Goal: Information Seeking & Learning: Understand process/instructions

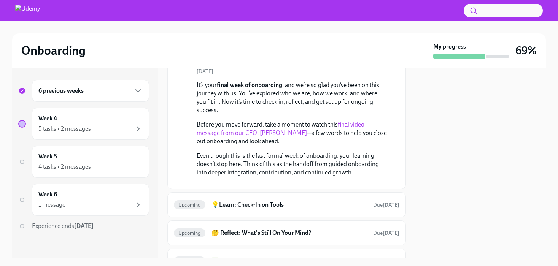
scroll to position [65, 0]
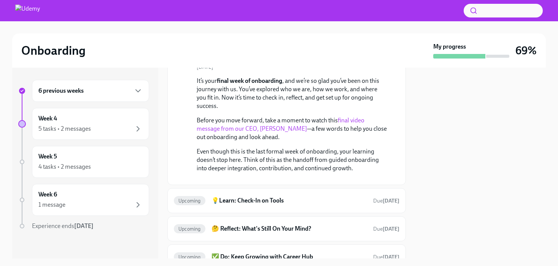
click at [245, 118] on link "final video message from our CEO, [PERSON_NAME]" at bounding box center [281, 125] width 168 height 16
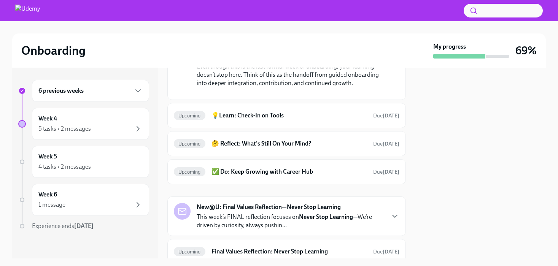
scroll to position [152, 0]
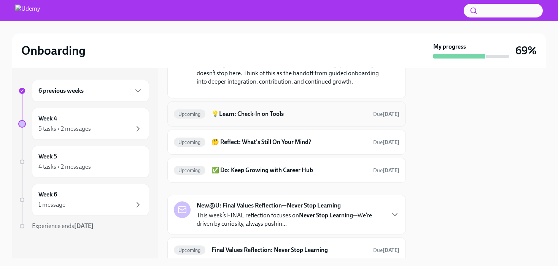
click at [302, 118] on h6 "💡Learn: Check-In on Tools" at bounding box center [289, 114] width 156 height 8
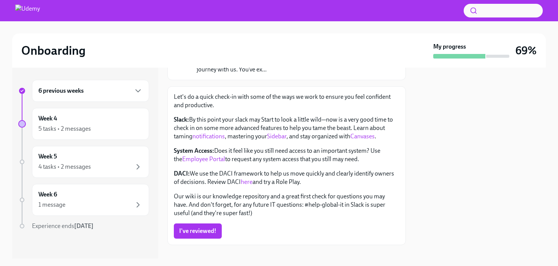
scroll to position [83, 0]
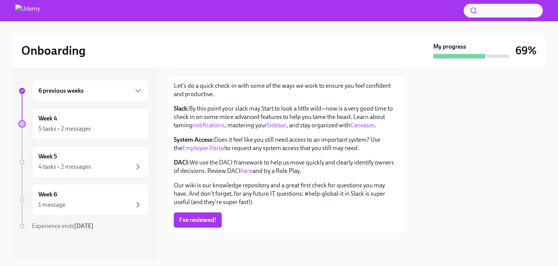
click at [199, 218] on span "I've reviewed!" at bounding box center [197, 220] width 37 height 8
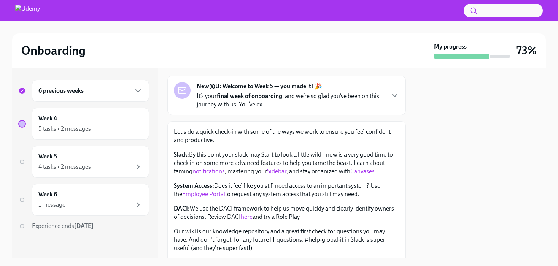
scroll to position [0, 0]
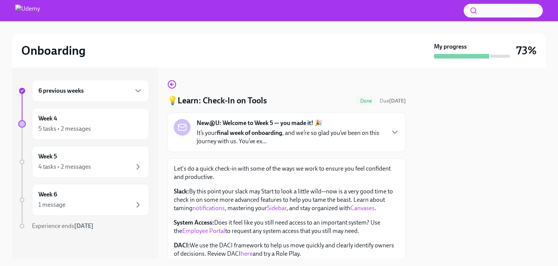
click at [218, 140] on p "It’s your final week of onboarding , and we’re so glad you’ve been on this jour…" at bounding box center [291, 137] width 188 height 17
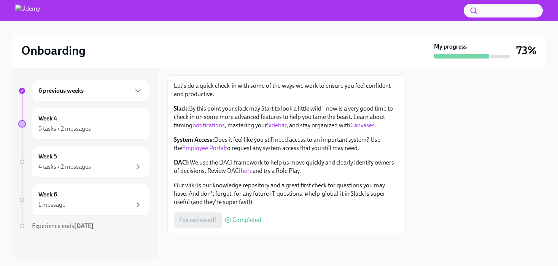
scroll to position [246, 0]
click at [115, 123] on div "Week 4 5 tasks • 2 messages" at bounding box center [90, 123] width 104 height 19
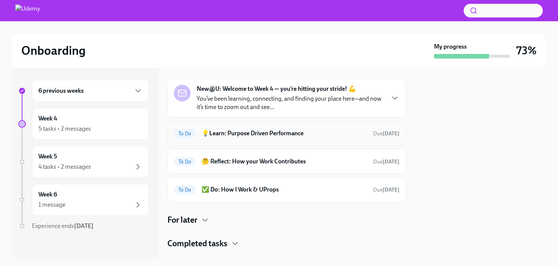
scroll to position [25, 0]
click at [236, 191] on h6 "✅ Do: How I Work & UProps" at bounding box center [284, 189] width 165 height 8
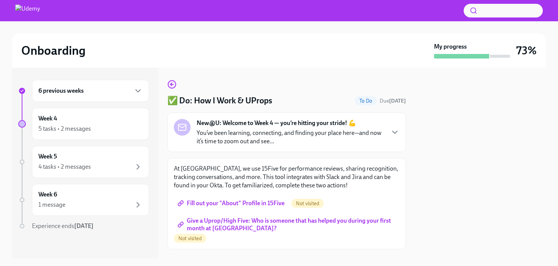
scroll to position [15, 0]
